Goal: Task Accomplishment & Management: Contribute content

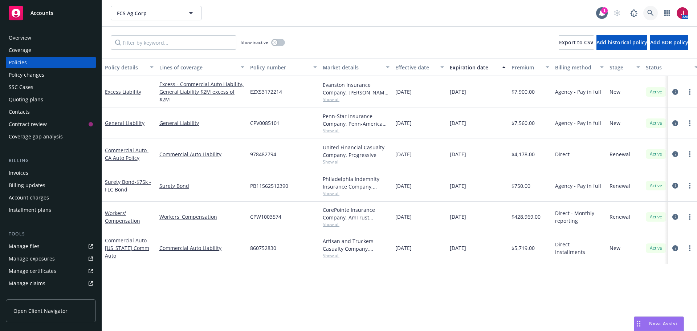
click at [652, 14] on icon at bounding box center [650, 13] width 6 height 6
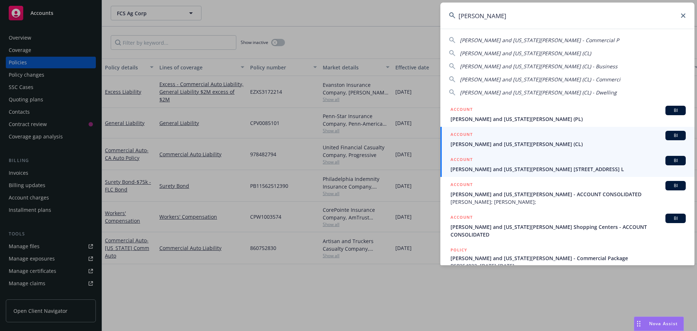
type input "[PERSON_NAME]"
click at [516, 144] on span "[PERSON_NAME] and [US_STATE][PERSON_NAME] (CL)" at bounding box center [567, 144] width 235 height 8
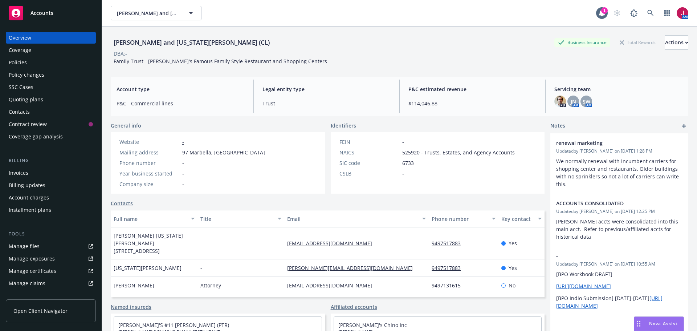
click at [29, 66] on div "Policies" at bounding box center [51, 63] width 84 height 12
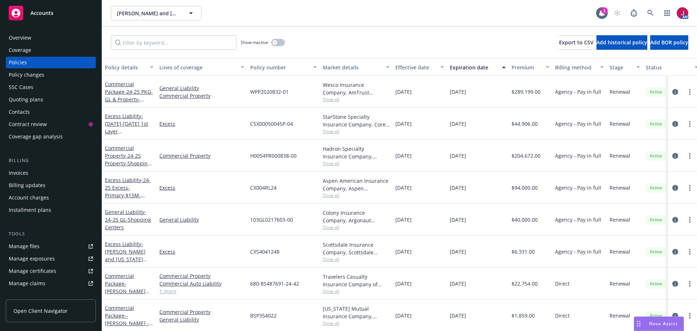
click at [333, 160] on span "Show all" at bounding box center [356, 163] width 67 height 6
click at [200, 229] on div "General Liability" at bounding box center [201, 220] width 91 height 32
click at [332, 226] on span "Show all" at bounding box center [356, 227] width 67 height 6
click at [15, 103] on div "Quoting plans" at bounding box center [26, 100] width 34 height 12
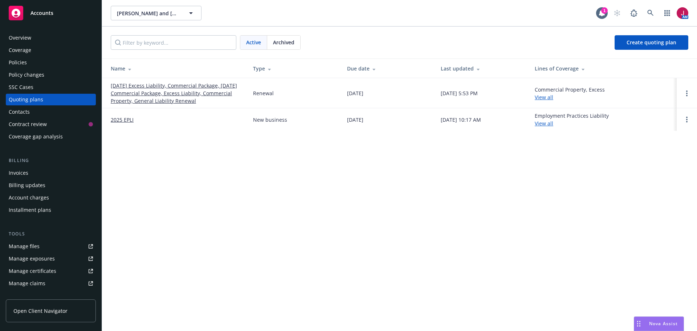
click at [143, 93] on link "[DATE] Excess Liability, Commercial Package, [DATE] Commercial Package, Excess …" at bounding box center [176, 93] width 131 height 23
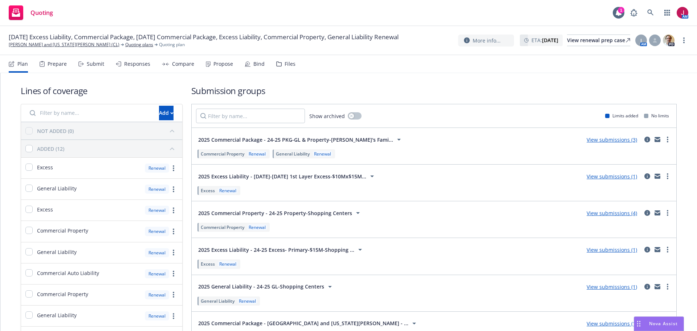
click at [596, 212] on link "View submissions (4)" at bounding box center [612, 212] width 50 height 7
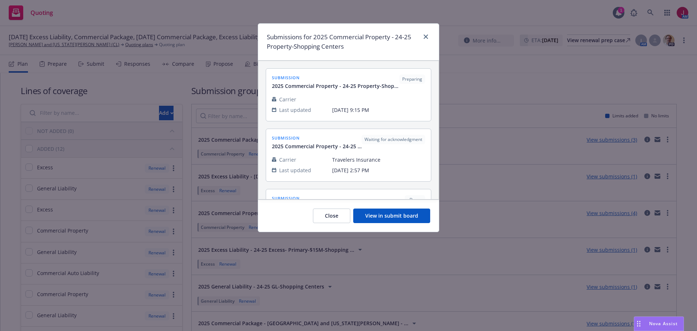
click at [420, 216] on button "View in submit board" at bounding box center [391, 215] width 77 height 15
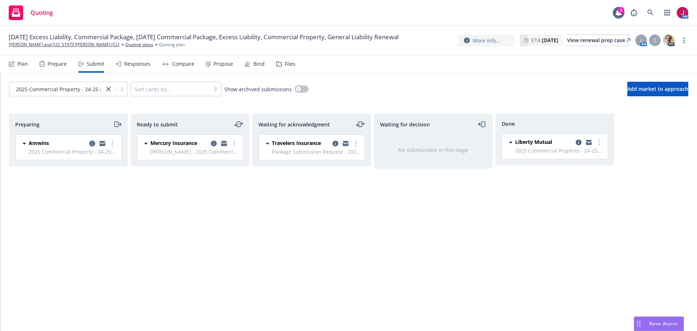
click at [90, 142] on icon "copy logging email" at bounding box center [92, 143] width 6 height 6
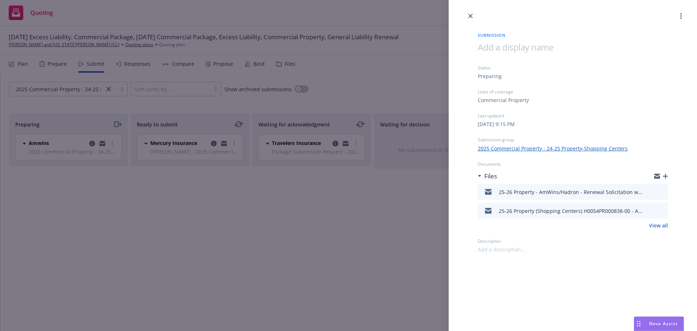
click at [660, 192] on icon "preview file" at bounding box center [661, 191] width 7 height 5
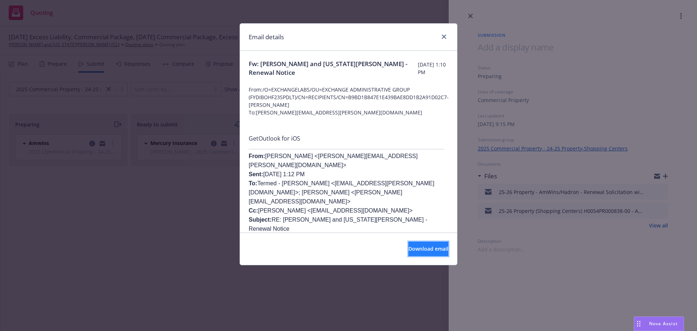
click at [408, 250] on span "Download email" at bounding box center [428, 248] width 40 height 7
click at [434, 249] on span "Download email" at bounding box center [428, 248] width 40 height 7
click at [443, 37] on icon "close" at bounding box center [444, 36] width 4 height 4
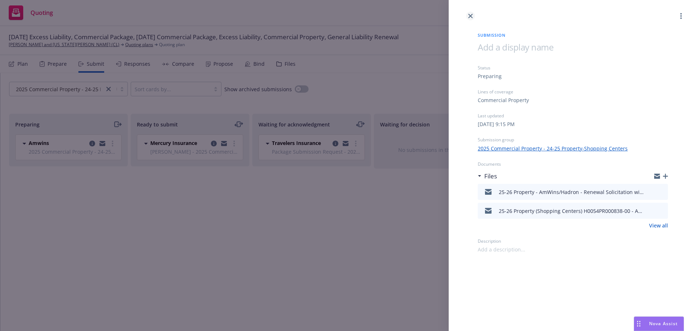
click at [467, 19] on link "close" at bounding box center [470, 16] width 9 height 9
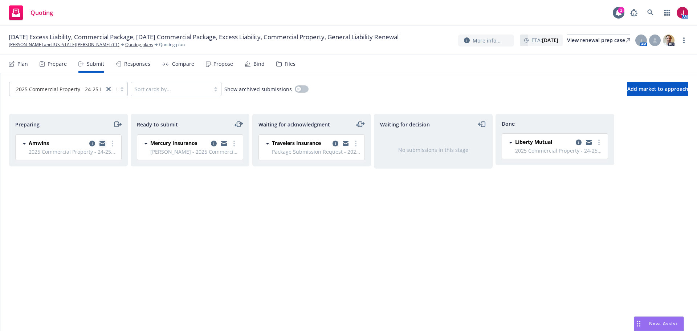
click at [103, 143] on icon "copy logging email" at bounding box center [102, 142] width 6 height 3
click at [118, 126] on icon "moveRight" at bounding box center [116, 124] width 4 height 5
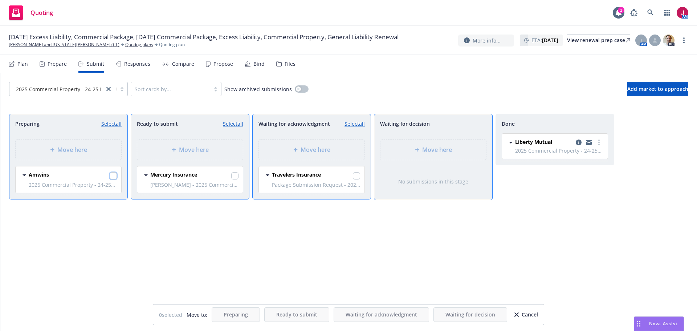
click at [115, 176] on input "checkbox" at bounding box center [113, 175] width 7 height 7
checkbox input "true"
click at [310, 149] on span "Move here" at bounding box center [316, 149] width 30 height 9
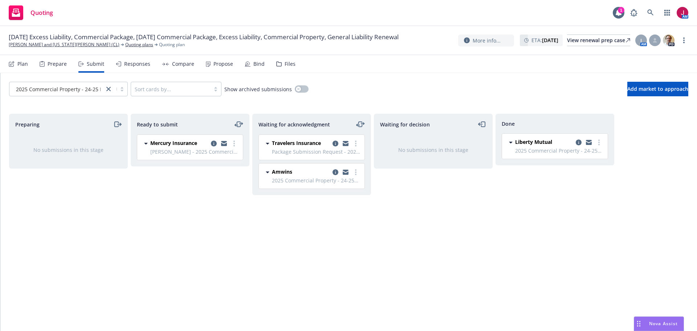
click at [23, 64] on div "Plan" at bounding box center [22, 64] width 11 height 6
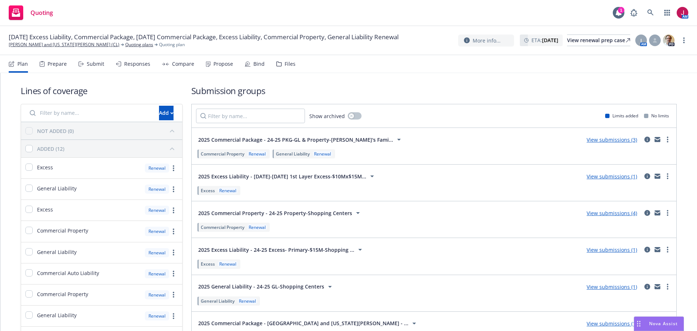
click at [604, 287] on link "View submissions (1)" at bounding box center [612, 286] width 50 height 7
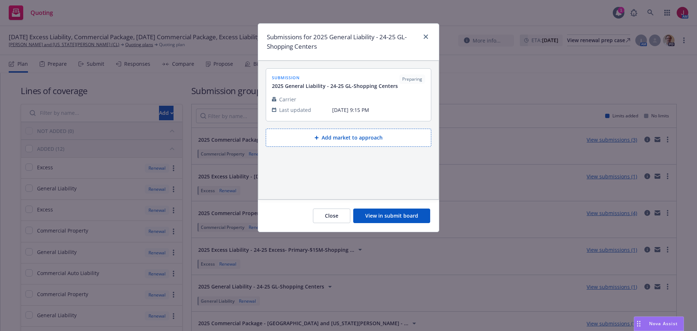
click at [395, 216] on button "View in submit board" at bounding box center [391, 215] width 77 height 15
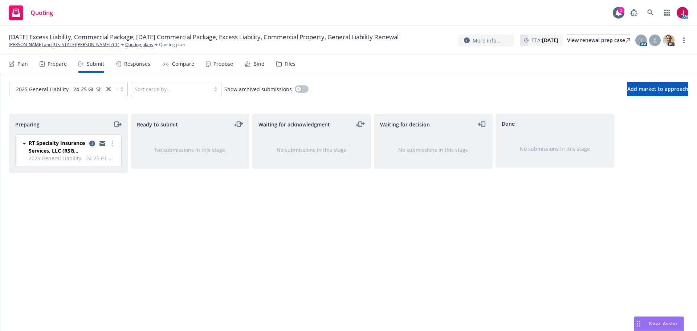
click at [91, 144] on icon "copy logging email" at bounding box center [92, 143] width 6 height 6
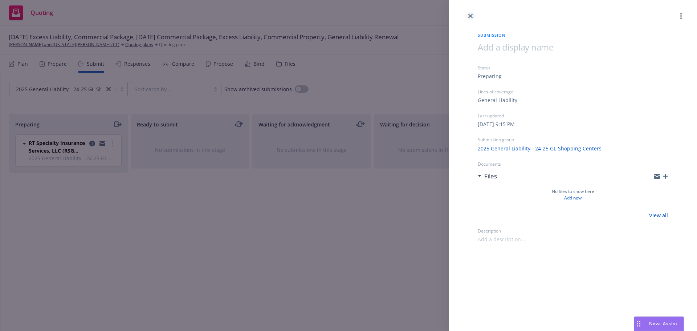
click at [471, 16] on icon "close" at bounding box center [470, 16] width 4 height 4
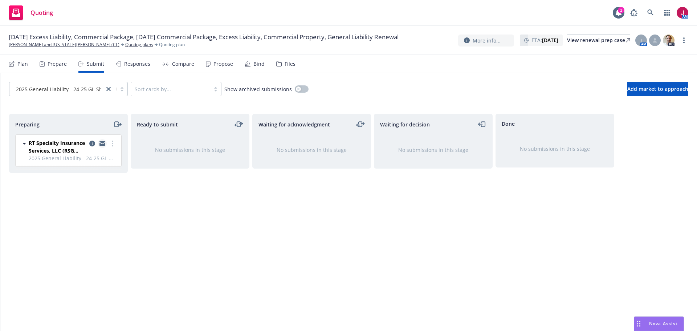
click at [103, 142] on icon "copy logging email" at bounding box center [102, 142] width 6 height 3
click at [118, 124] on icon "moveRight" at bounding box center [119, 124] width 4 height 0
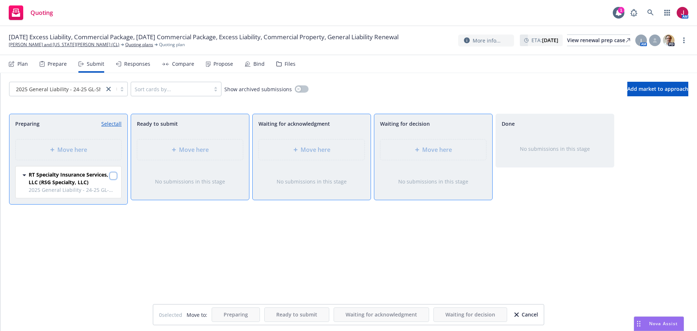
click at [114, 176] on input "checkbox" at bounding box center [113, 175] width 7 height 7
checkbox input "true"
click at [306, 156] on div "Move here" at bounding box center [312, 149] width 106 height 20
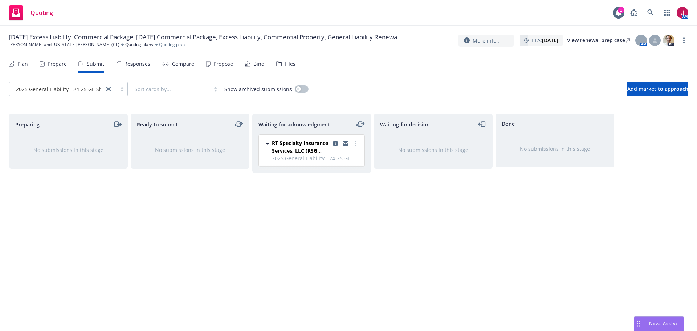
click at [21, 65] on div "Plan" at bounding box center [22, 64] width 11 height 6
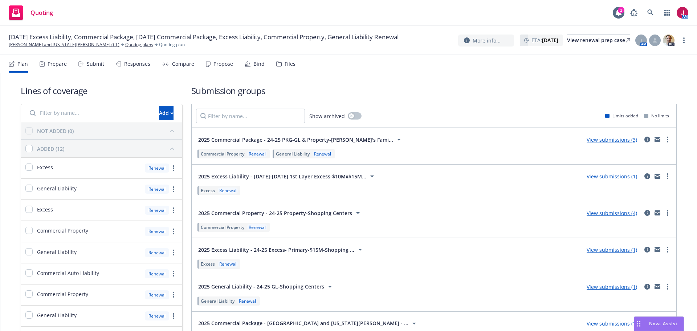
click at [99, 59] on div "Submit" at bounding box center [91, 63] width 26 height 17
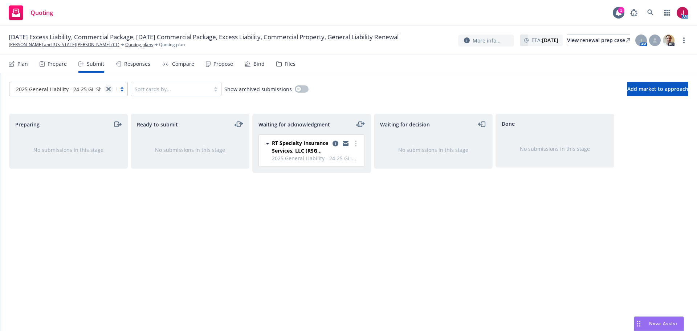
click at [109, 89] on icon "close" at bounding box center [108, 89] width 4 height 4
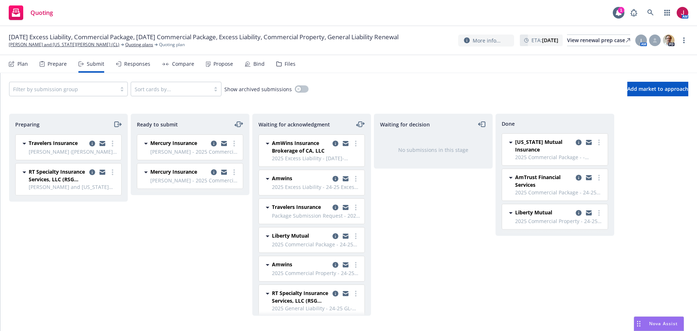
click at [187, 270] on div "Ready to submit Mercury Insurance [PERSON_NAME] - 2025 Commercial Package - 24-…" at bounding box center [190, 215] width 119 height 202
click at [94, 173] on icon "copy logging email" at bounding box center [92, 172] width 6 height 6
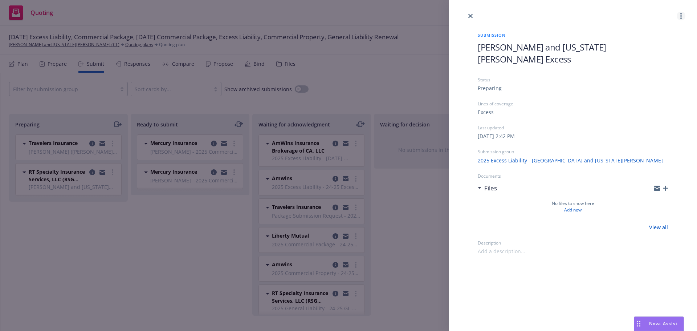
click at [681, 16] on circle "more" at bounding box center [680, 15] width 1 height 1
click at [651, 64] on span "Copy logging email" at bounding box center [652, 62] width 64 height 7
click at [681, 16] on circle "more" at bounding box center [680, 15] width 1 height 1
click at [661, 65] on span "Copy logging email" at bounding box center [652, 62] width 64 height 7
click at [665, 185] on icon "button" at bounding box center [665, 187] width 5 height 5
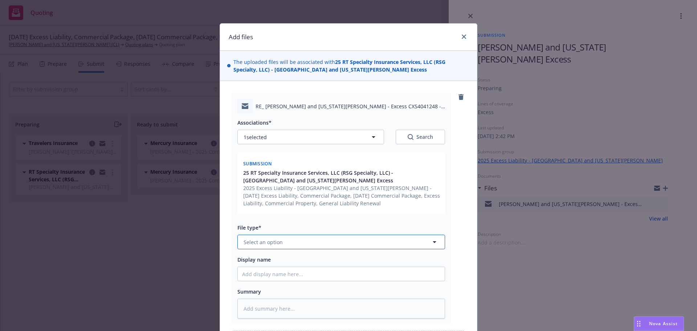
click at [299, 238] on button "Select an option" at bounding box center [341, 241] width 208 height 15
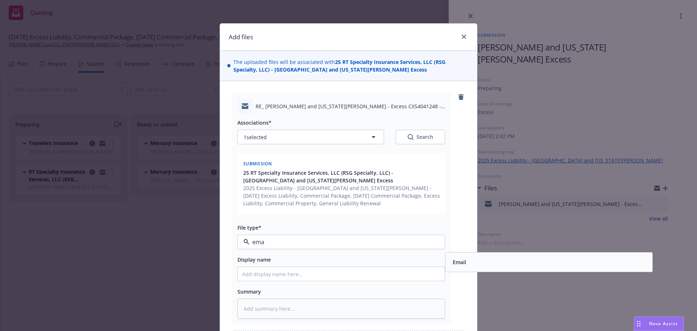
type input "emai"
click at [481, 265] on div "Email" at bounding box center [549, 262] width 198 height 11
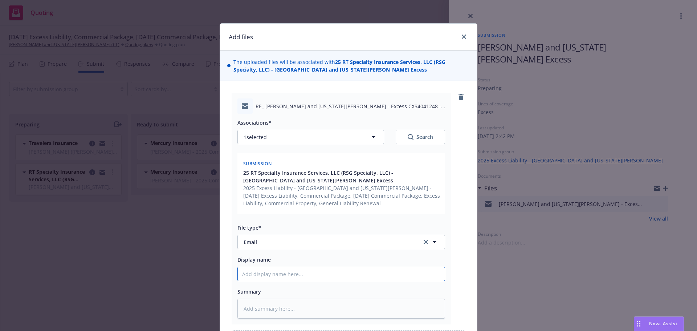
drag, startPoint x: 316, startPoint y: 277, endPoint x: 315, endPoint y: 281, distance: 4.1
click at [316, 277] on input "Display name" at bounding box center [341, 274] width 207 height 14
type textarea "x"
type input "2"
type textarea "x"
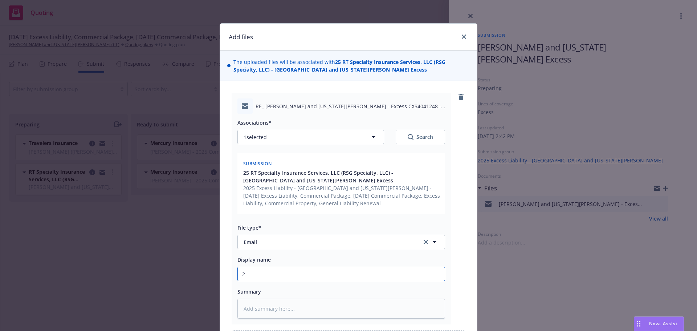
type input "25"
type textarea "x"
type input "25-"
type textarea "x"
type input "25-2"
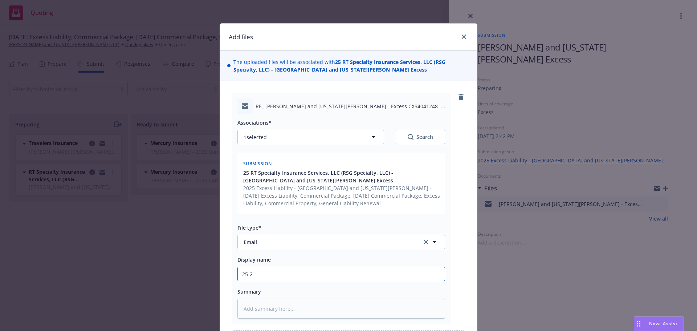
type textarea "x"
type input "25-26"
type textarea "x"
type input "25-26"
type textarea "x"
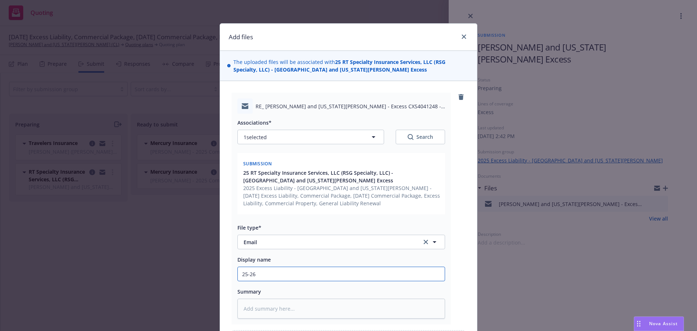
type input "25-26 E"
type textarea "x"
type input "25-26 Ex"
type textarea "x"
type input "25-26 Exc"
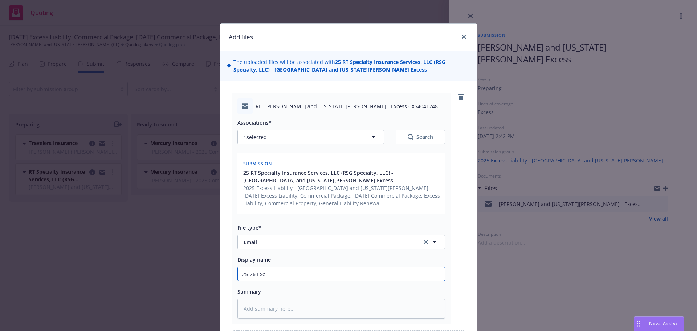
type textarea "x"
type input "25-26 Exce"
type textarea "x"
type input "25-26 Exces"
type textarea "x"
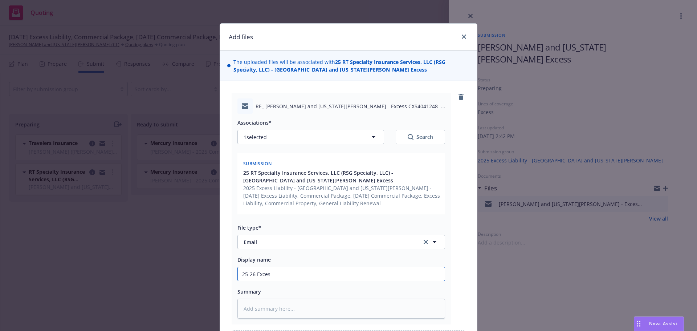
type input "25-26 Excess"
type textarea "x"
type input "25-26 Excess"
type textarea "x"
type input "25-26 Excess -"
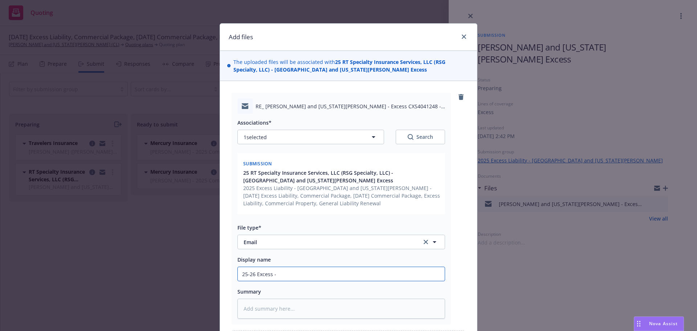
type textarea "x"
type input "25-26 Excess -"
type textarea "x"
type input "25-26 Excess - G"
type textarea "x"
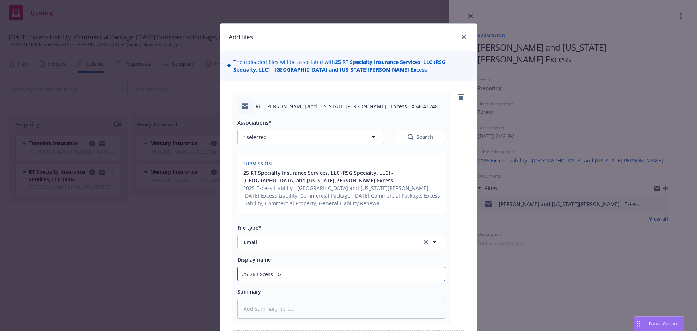
type input "25-26 Excess - G&"
type textarea "x"
type input "25-26 Excess - G&G"
type textarea "x"
type input "25-26 Excess - G&G"
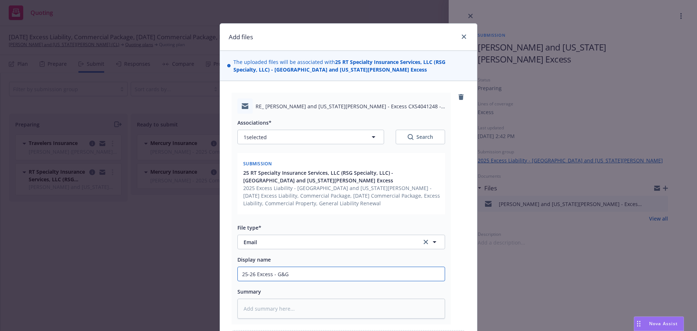
type textarea "x"
type input "25-26 Excess - G&G V"
type textarea "x"
type input "25-26 Excess - G&G Va"
type textarea "x"
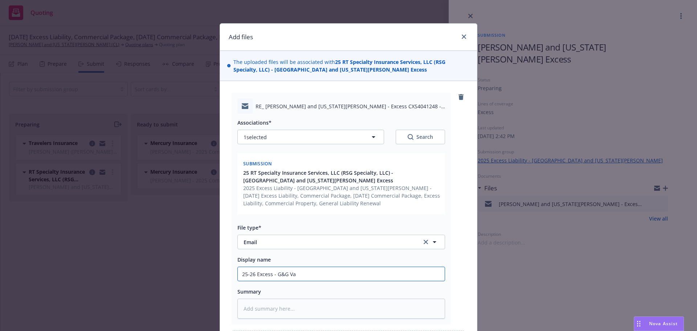
type input "25-26 Excess - G&G Val"
type textarea "x"
type input "25-26 Excess - G&G Vals"
type textarea "x"
type input "25-26 Excess - G&G Valsk"
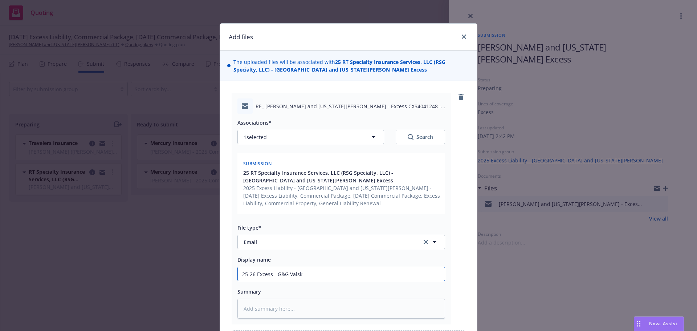
type textarea "x"
type input "25-26 Excess - G&G Valska"
type textarea "x"
type input "25-26 Excess - G&G Valskan"
type textarea "x"
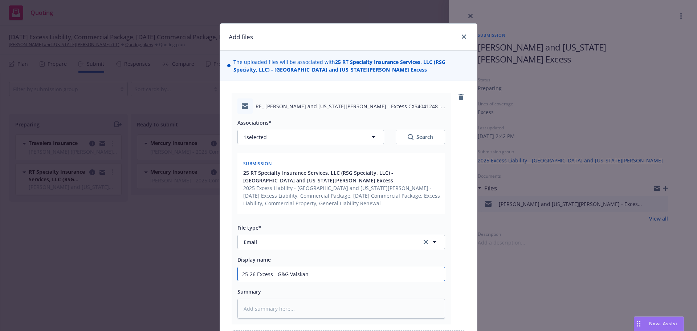
type input "25-26 Excess - G&G Valskant"
type textarea "x"
type input "25-26 Excess - G&G Valskantj"
type textarea "x"
type input "25-26 Excess - G&G Valskantji"
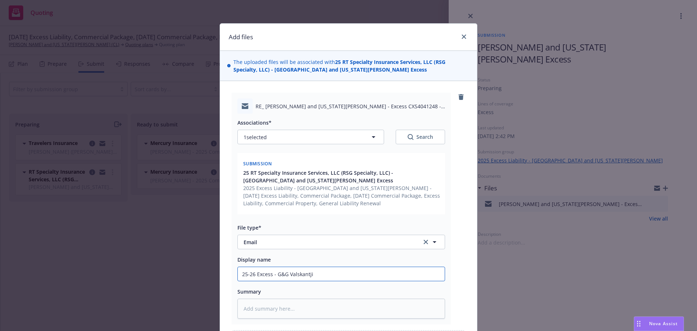
type textarea "x"
type input "25-26 Excess - G&G Valskantjis"
type textarea "x"
type input "25-26 Excess - G&G Valskantjis"
type textarea "x"
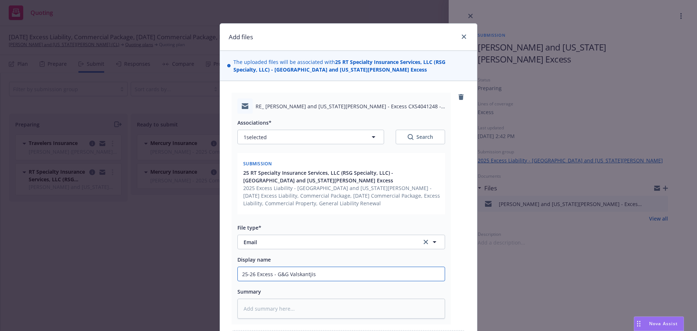
type input "25-26 Excess - G&G Valskantjis -"
type textarea "x"
type input "25-26 Excess - G&G Valskantjis -"
type textarea "x"
type input "25-26 Excess - G&G Valskantjis - Re"
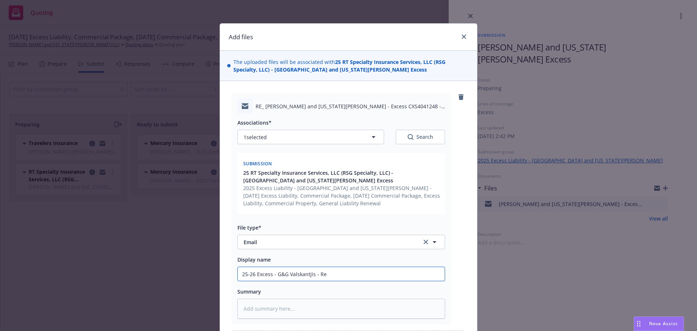
type textarea "x"
type input "25-26 Excess - G&G Valskantjis - Req"
type textarea "x"
type input "25-26 Excess - G&G Valskantjis - Req"
type textarea "x"
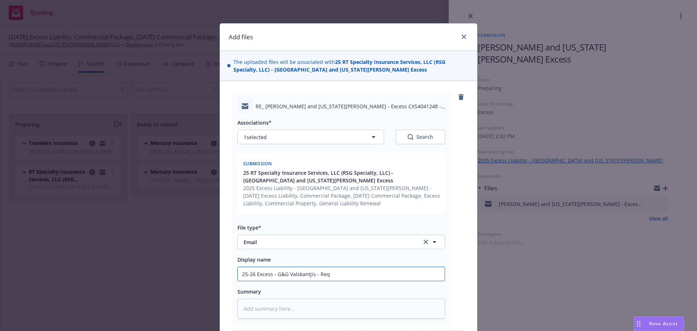
type input "25-26 Excess - G&G Valskantjis - Req f"
type textarea "x"
type input "25-26 Excess - G&G Valskantjis - Req fo"
type textarea "x"
type input "25-26 Excess - G&G Valskantjis - Req for"
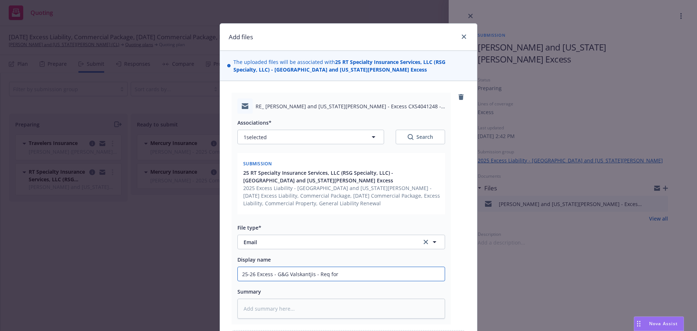
type textarea "x"
type input "25-26 Excess - G&G Valskantjis - Req for A"
type textarea "x"
type input "25-26 Excess - G&G Valskantjis - Req for Ac"
type textarea "x"
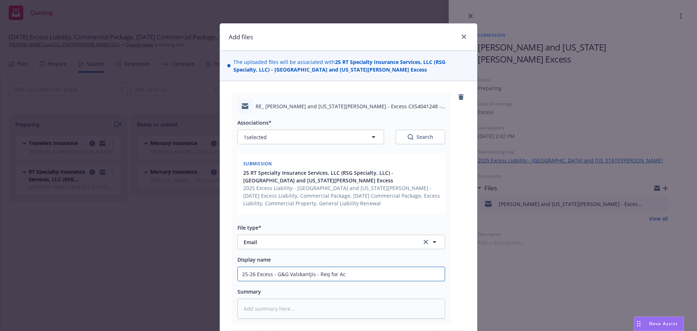
type input "25-26 Excess - G&G Valskantjis - Req for Aco"
type textarea "x"
type input "25-26 Excess - G&G Valskantjis - Req for Acor"
type textarea "x"
type input "25-26 Excess - G&G Valskantjis - Req for [PERSON_NAME]"
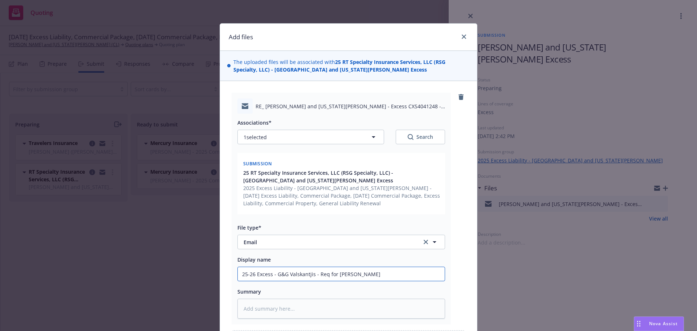
type textarea "x"
type input "25-26 Excess - G&G Valskantjis - Req for Acords"
type textarea "x"
type input "25-26 Excess - G&G Valskantjis - Req for Acords"
type textarea "x"
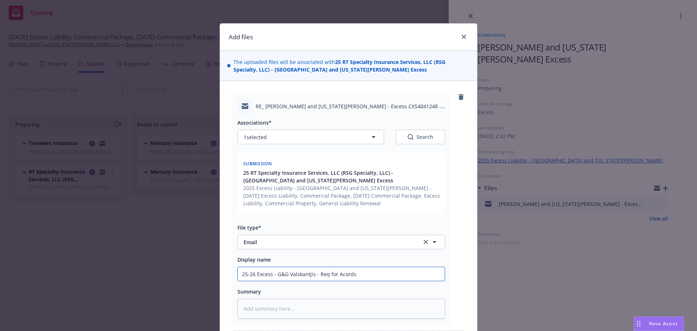
type input "25-26 Excess - G&G Valskantjis - Req for Acords w"
type textarea "x"
type input "25-26 Excess - G&G Valskantjis - Req for Acords wi"
type textarea "x"
type input "25-26 Excess - G&G Valskantjis - Req for Acords wit"
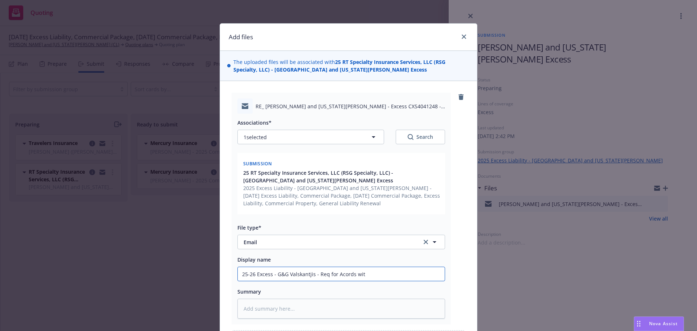
type textarea "x"
type input "25-26 Excess - G&G Valskantjis - Req for Acords with"
type textarea "x"
type input "25-26 Excess - G&G Valskantjis - Req for Acords with"
type textarea "x"
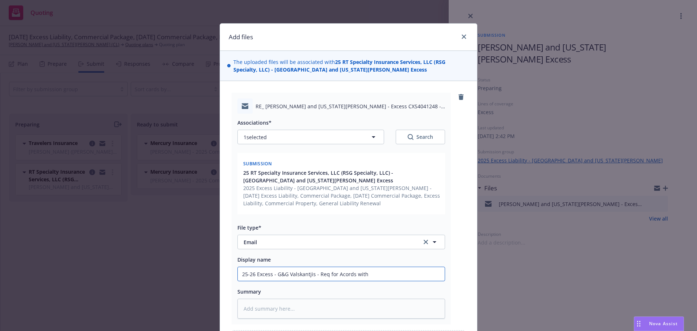
type input "25-26 Excess - G&G Valskantjis - Req for Acords with e"
type textarea "x"
type input "25-26 Excess - G&G Valskantjis - Req for Acords with ex"
type textarea "x"
type input "25-26 Excess - G&G Valskantjis - Req for Acords with exp"
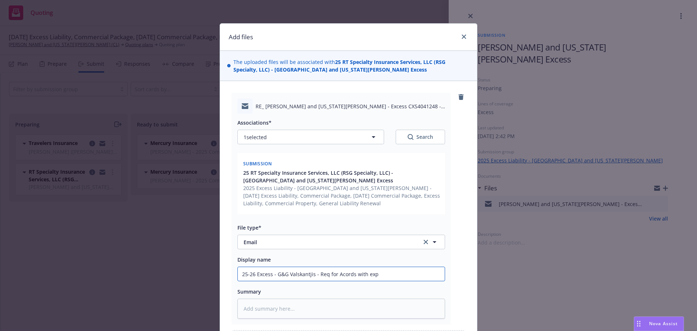
type textarea "x"
type input "25-26 Excess - G&G Valskantjis - Req for Acords with expl"
type textarea "x"
type input "25-26 Excess - G&G Valskantjis - Req for Acords with expla"
type textarea "x"
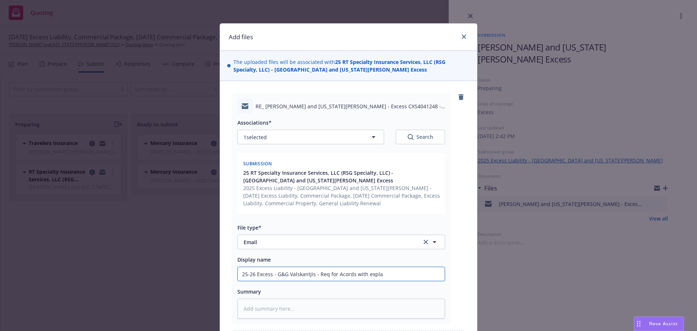
type input "25-26 Excess - G&G Valskantjis - Req for Acords with explan"
type textarea "x"
type input "25-26 Excess - G&G Valskantjis - Req for Acords with explana"
type textarea "x"
type input "25-26 Excess - G&G Valskantjis - Req for Acords with explanat"
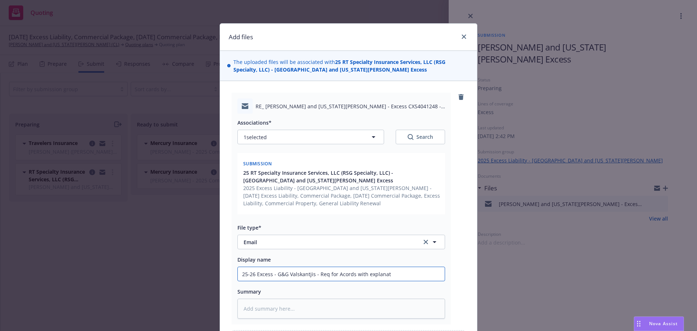
type textarea "x"
type input "25-26 Excess - G&G Valskantjis - Req for Acords with explanati"
type textarea "x"
type input "25-26 Excess - G&G Valskantjis - Req for Acords with explanatio"
type textarea "x"
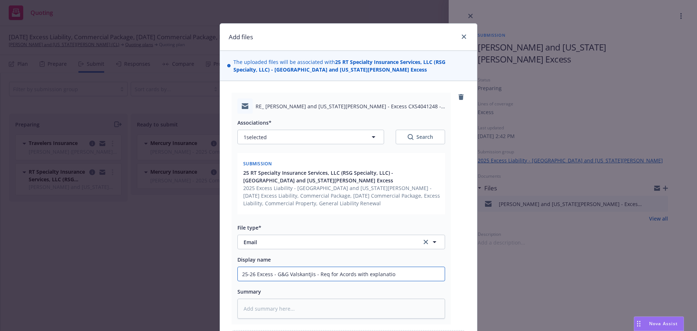
type input "25-26 Excess - G&G Valskantjis - Req for Acords with explanation"
type textarea "x"
type input "25-26 Excess - G&G Valskantjis - Req for Acords with explanation"
type textarea "x"
type input "25-26 Excess - G&G Valskantjis - Req for Acords with explanation f"
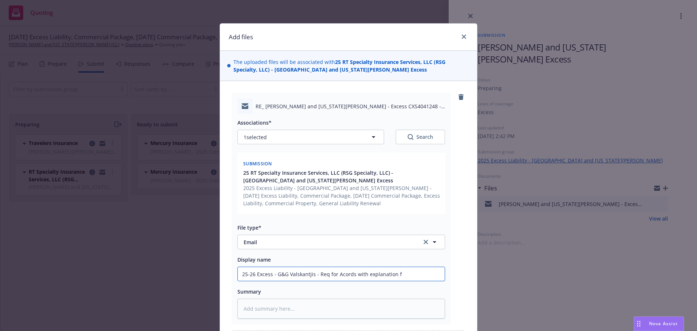
type textarea "x"
type input "25-26 Excess - G&G Valskantjis - Req for Acords with explanation f"
type textarea "x"
type input "25-26 Excess - G&G Valskantjis - Req for Acords with explanation f"
type textarea "x"
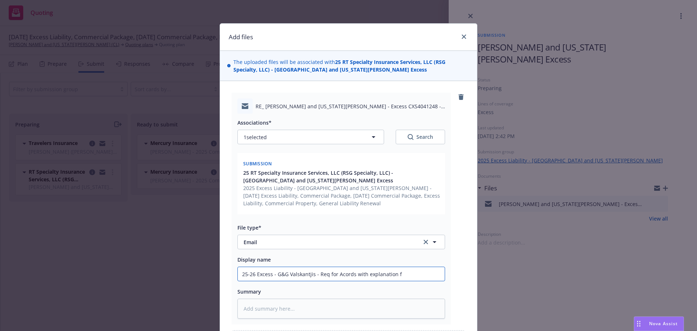
type input "25-26 Excess - G&G Valskantjis - Req for Acords with explanation"
type textarea "x"
type input "25-26 Excess - G&G Valskantjis - Req for Acords with explanation o"
type textarea "x"
type input "25-26 Excess - G&G Valskantjis - Req for Acords with explanation of"
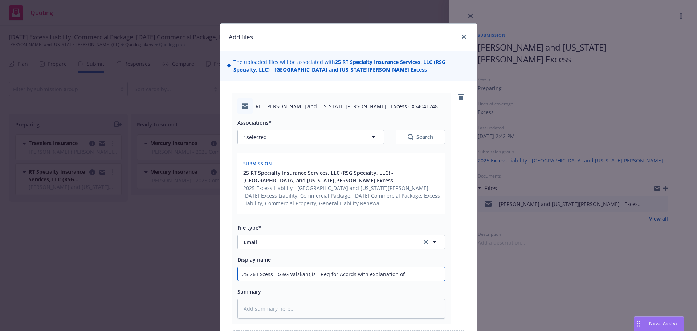
type textarea "x"
type input "25-26 Excess - G&G Valskantjis - Req for Acords with explanation of"
type textarea "x"
type input "25-26 Excess - G&G Valskantjis - Req for Acords with explanation of u"
type textarea "x"
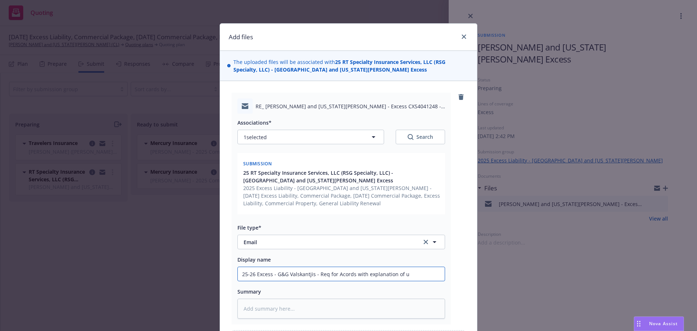
type input "25-26 Excess - G&G Valskantjis - Req for Acords with explanation of un"
type textarea "x"
type input "25-26 Excess - G&G Valskantjis - Req for Acords with explanation of und"
type textarea "x"
type input "25-26 Excess - G&G Valskantjis - Req for Acords with explanation of unde"
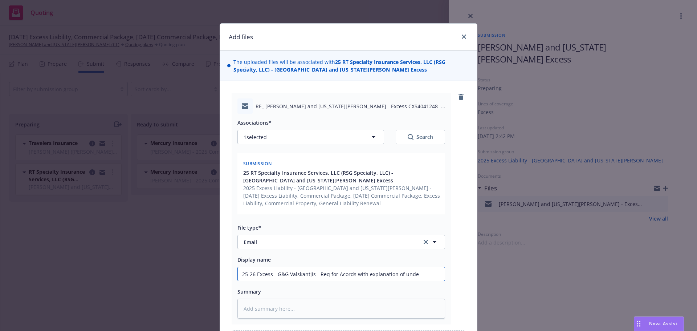
type textarea "x"
type input "25-26 Excess - G&G Valskantjis - Req for Acords with explanation of under"
type textarea "x"
type input "25-26 Excess - G&G Valskantjis - Req for Acords with explanation of underl"
type textarea "x"
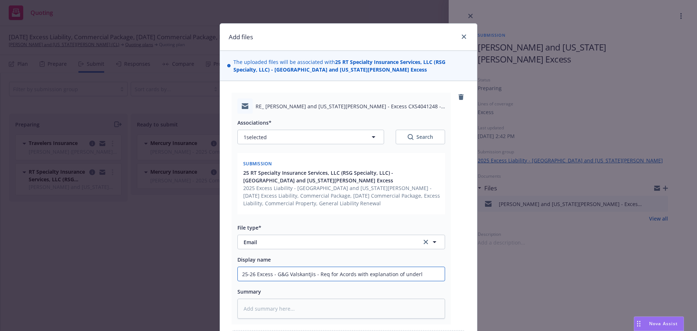
type input "25-26 Excess - G&G Valskantjis - Req for Acords with explanation of underly"
type textarea "x"
type input "25-26 Excess - G&G Valskantjis - Req for Acords with explanation of underlyin"
type textarea "x"
type input "25-26 Excess - G&G Valskantjis - Req for Acords with explanation of underlying"
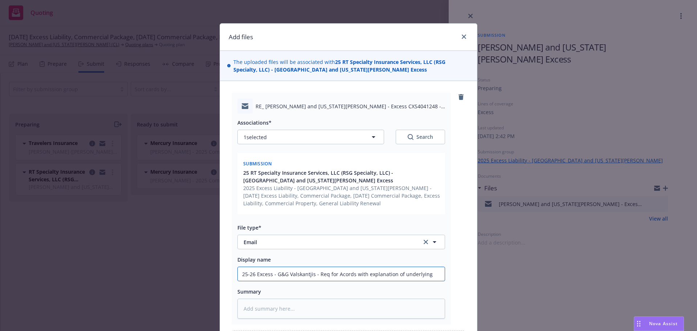
type textarea "x"
type input "25-26 Excess - G&G Valskantjis - Req for Acords with explanation of underlying"
type textarea "x"
type input "25-26 Excess - G&G Valskantjis - Req for Acords with explanation of underlying p"
type textarea "x"
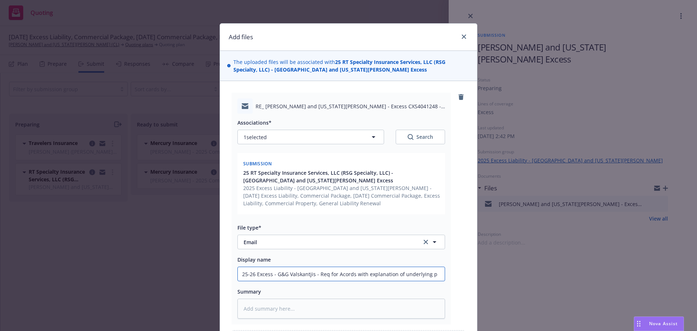
type input "25-26 Excess - G&G Valskantjis - Req for Acords with explanation of underlying …"
type textarea "x"
type input "25-26 Excess - G&G Valskantjis - Req for Acords with explanation of underlying …"
type textarea "x"
type input "25-26 Excess - G&G Valskantjis - Req for Acords with explanation of underlying …"
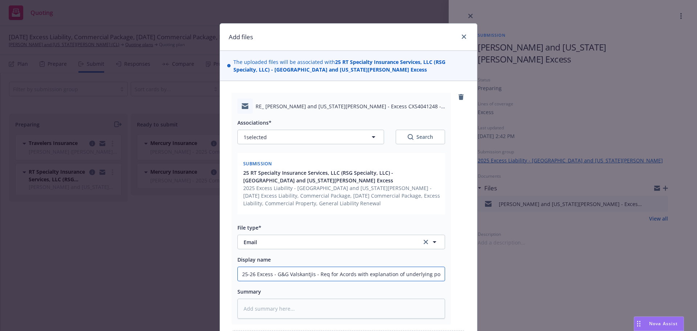
type textarea "x"
type input "25-26 Excess - G&G Valskantjis - Req for Acords with explanation of underlying …"
type textarea "x"
type input "25-26 Excess - G&G Valskantjis - Req for Acords with explanation of underlying …"
type textarea "x"
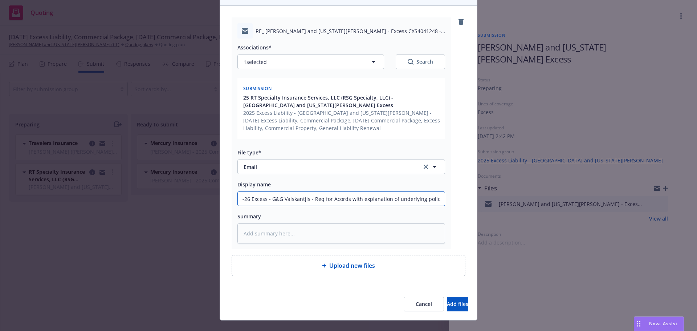
scroll to position [88, 0]
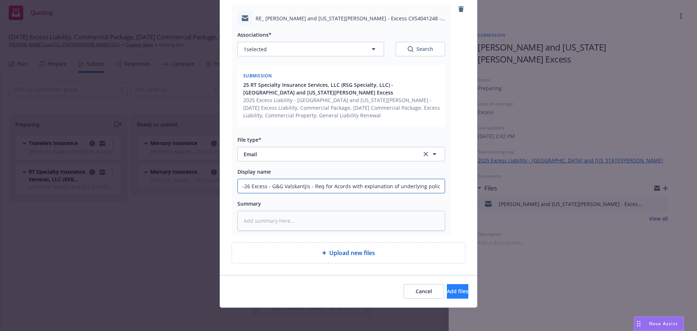
type input "25-26 Excess - G&G Valskantjis - Req for Acords with explanation of underlying …"
click at [447, 290] on span "Add files" at bounding box center [457, 290] width 21 height 7
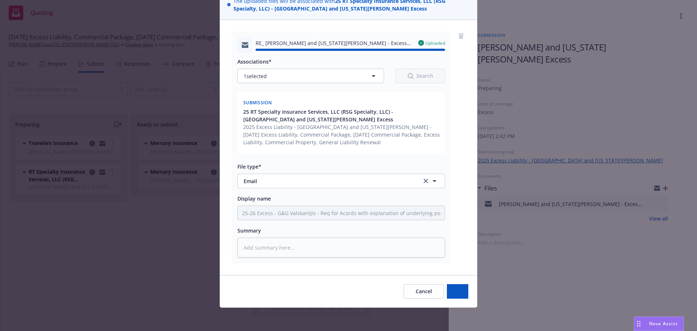
type textarea "x"
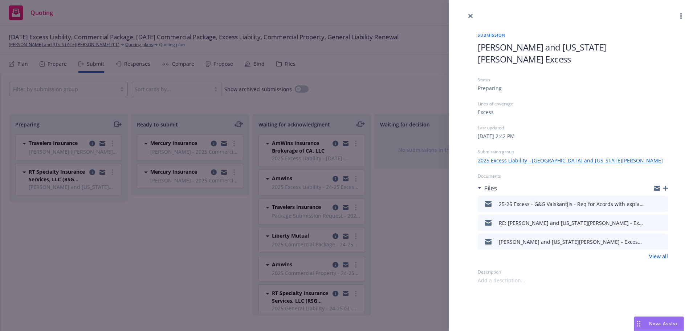
click at [472, 12] on div at bounding box center [573, 10] width 248 height 20
click at [468, 17] on icon "close" at bounding box center [470, 16] width 4 height 4
